Goal: Transaction & Acquisition: Purchase product/service

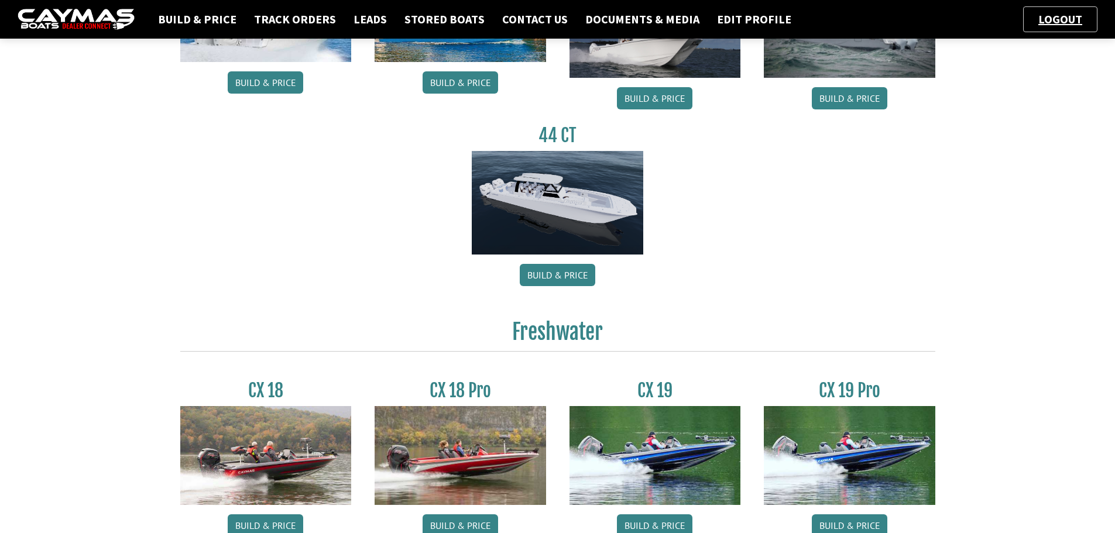
scroll to position [937, 0]
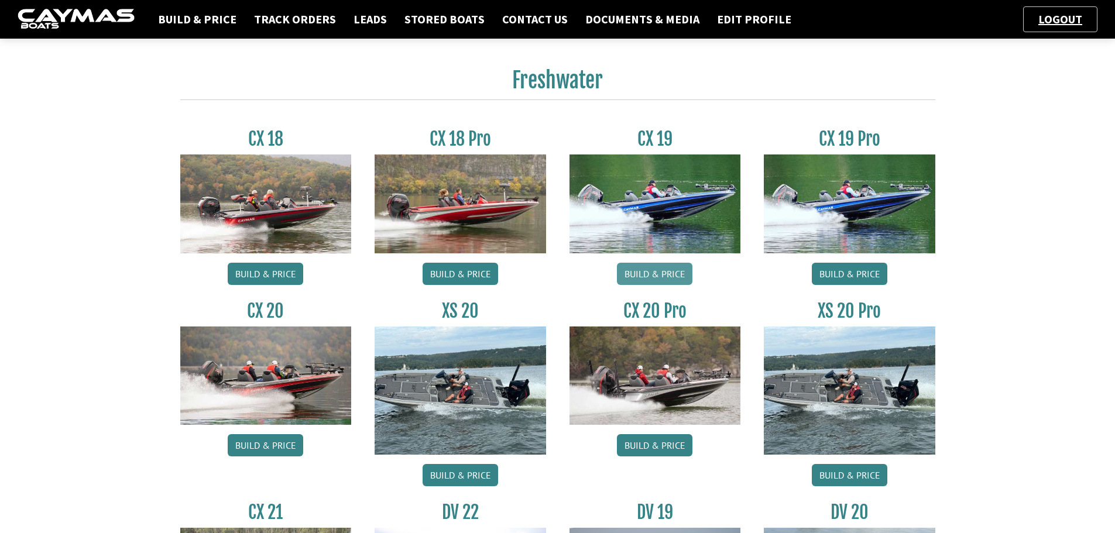
click at [691, 274] on link "Build & Price" at bounding box center [655, 274] width 76 height 22
click at [664, 276] on link "Build & Price" at bounding box center [655, 274] width 76 height 22
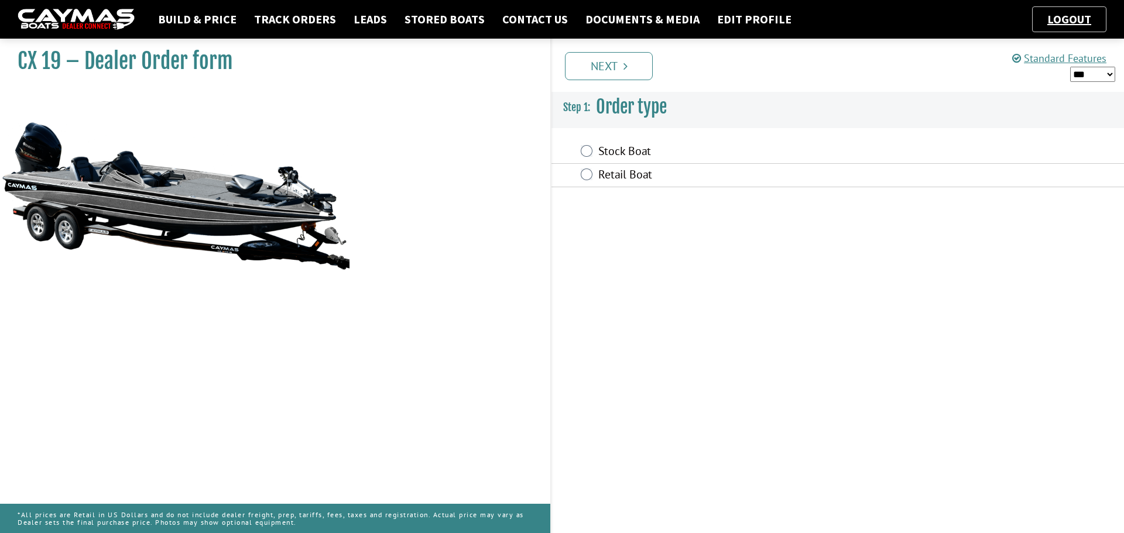
click at [578, 150] on div "Stock Boat" at bounding box center [838, 152] width 573 height 23
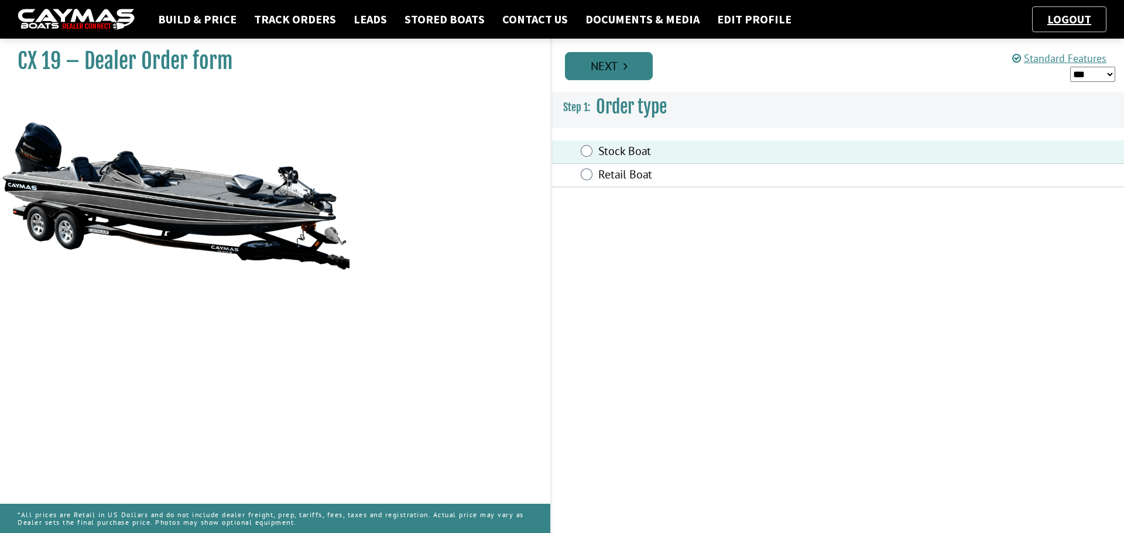
click at [641, 74] on link "Next" at bounding box center [609, 66] width 88 height 28
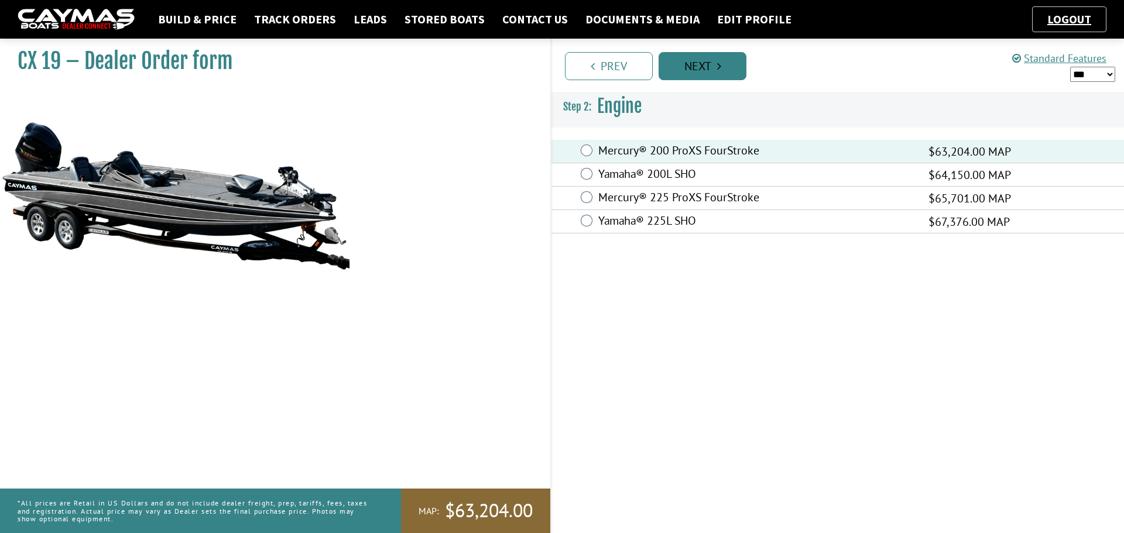
click at [687, 74] on link "Next" at bounding box center [703, 66] width 88 height 28
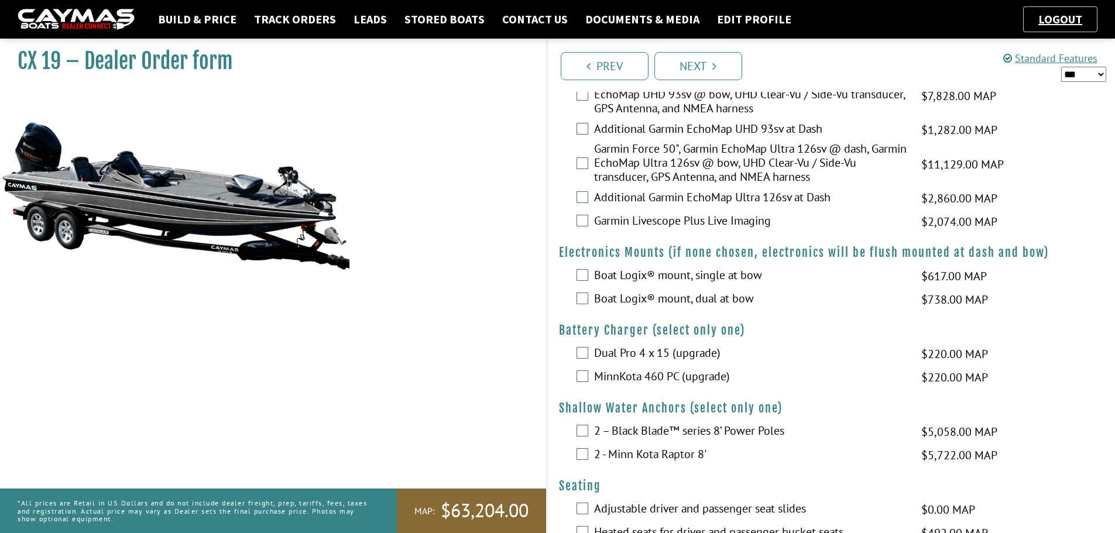
scroll to position [586, 0]
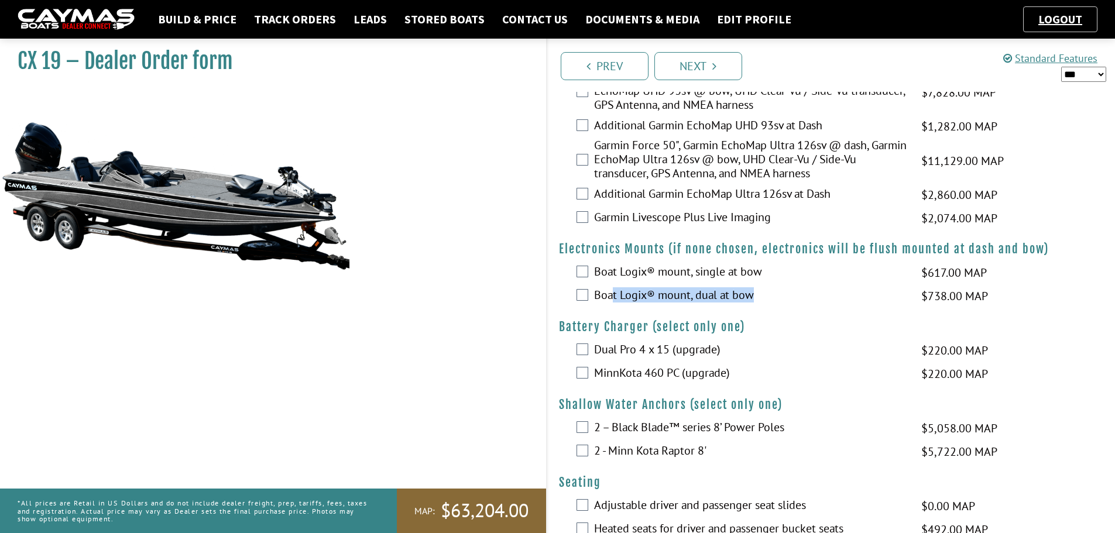
drag, startPoint x: 682, startPoint y: 287, endPoint x: 755, endPoint y: 296, distance: 73.1
click at [755, 296] on label "Boat Logix® mount, dual at bow" at bounding box center [750, 296] width 313 height 17
click at [759, 306] on div "Boat Logix® mount, dual at bow $738.00 MAP $872.00 MSRP $628.00 $837.00" at bounding box center [831, 296] width 569 height 23
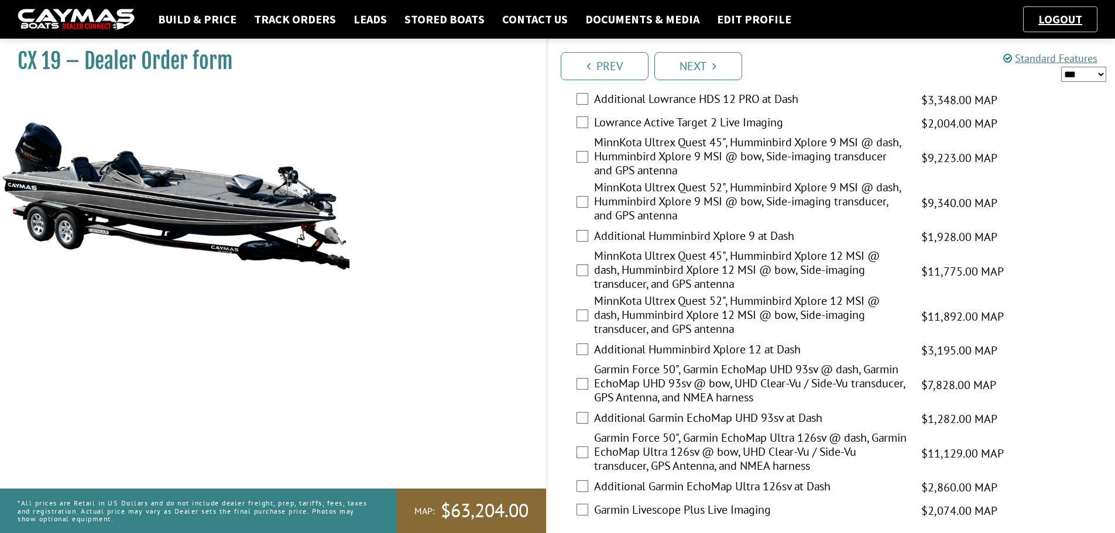
scroll to position [176, 0]
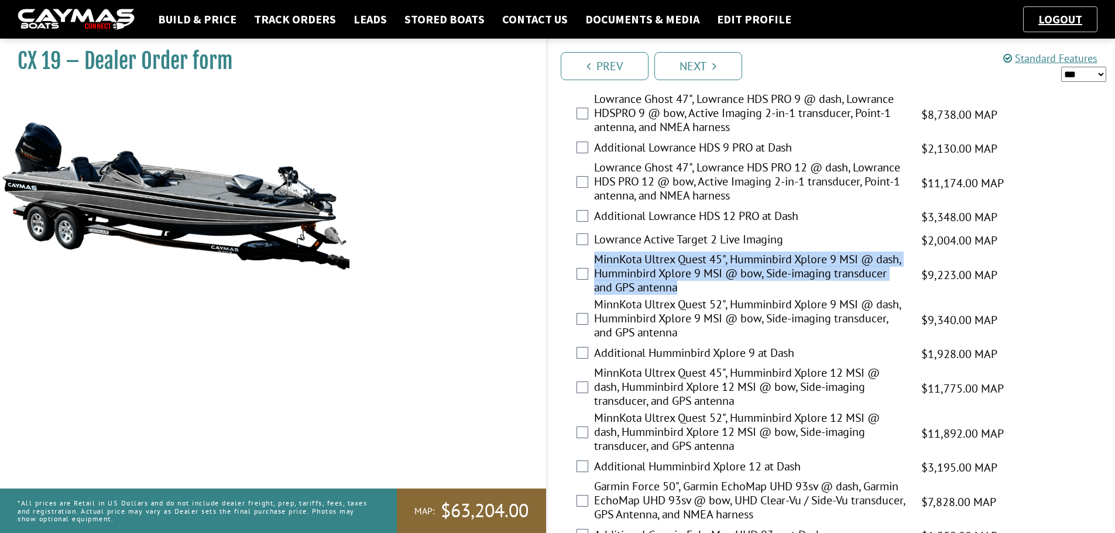
drag, startPoint x: 683, startPoint y: 289, endPoint x: 591, endPoint y: 262, distance: 96.0
click at [591, 262] on div "MinnKota Ultrex Quest 45", Humminbird Xplore 9 MSI @ dash, Humminbird Xplore 9 …" at bounding box center [831, 274] width 569 height 45
click at [583, 254] on div "MinnKota Ultrex Quest 45", Humminbird Xplore 9 MSI @ dash, Humminbird Xplore 9 …" at bounding box center [831, 274] width 569 height 45
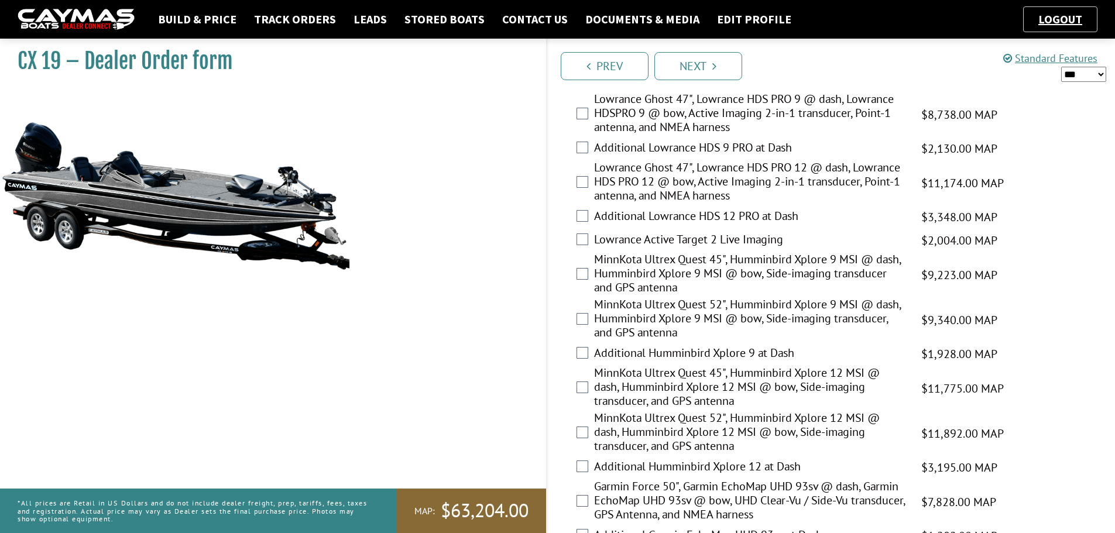
click at [786, 238] on label "Lowrance Active Target 2 Live Imaging" at bounding box center [750, 240] width 313 height 17
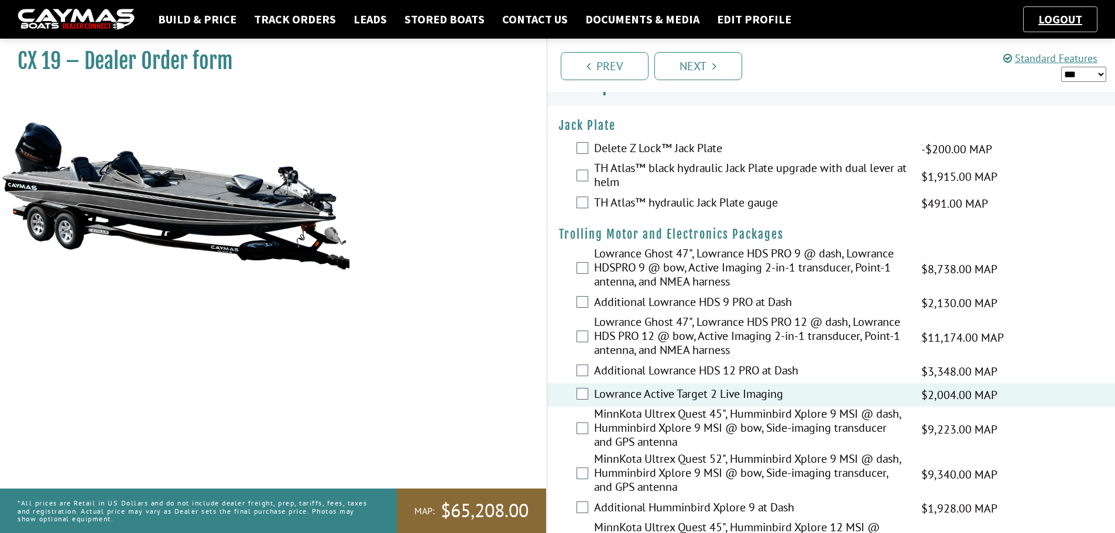
scroll to position [0, 0]
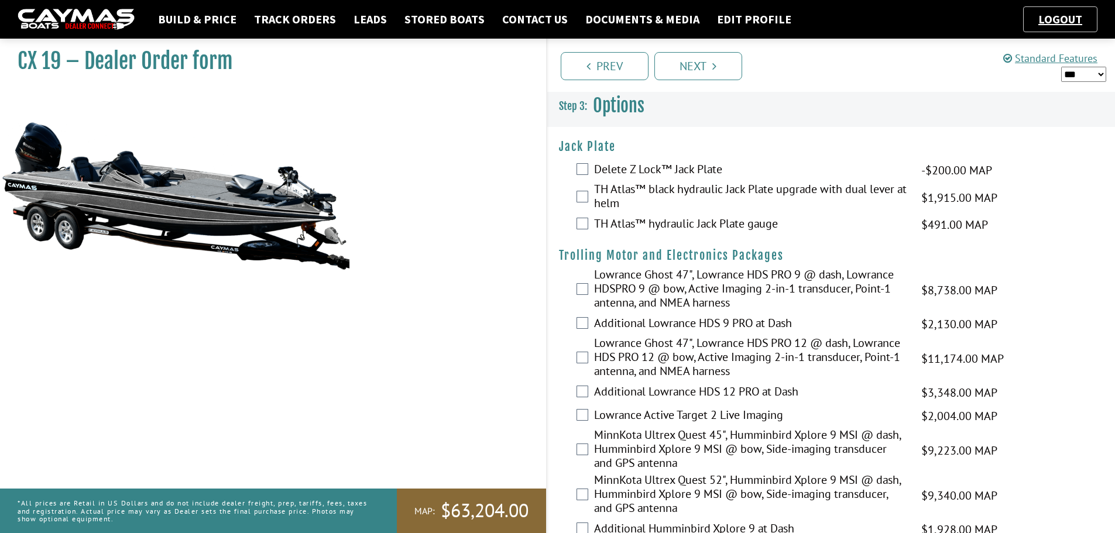
click at [558, 348] on div "Lowrance Ghost 47", Lowrance HDS PRO 12 @ dash, Lowrance HDS PRO 12 @ bow, Acti…" at bounding box center [831, 358] width 569 height 45
click at [286, 19] on link "Track Orders" at bounding box center [295, 19] width 94 height 15
